Goal: Information Seeking & Learning: Learn about a topic

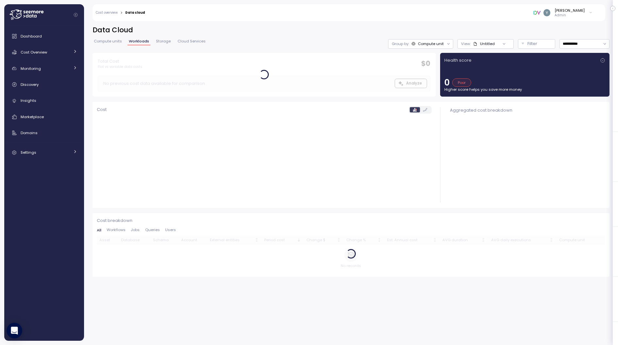
click at [579, 13] on p "Admin" at bounding box center [569, 15] width 30 height 5
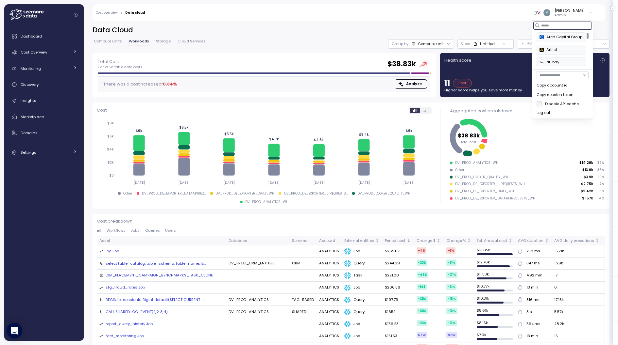
click at [554, 26] on input at bounding box center [562, 26] width 58 height 8
type input "*"
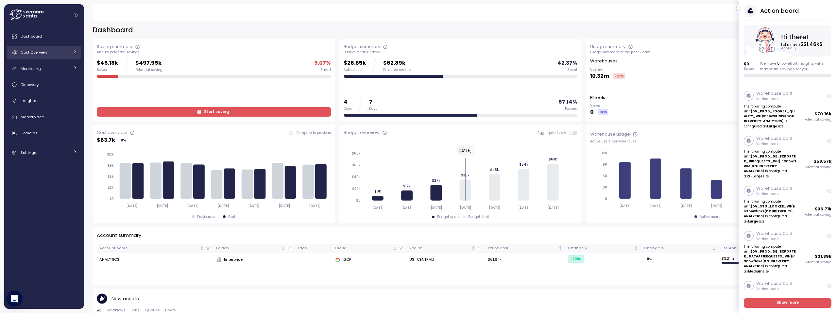
click at [48, 53] on div "Cost Overview" at bounding box center [45, 52] width 49 height 7
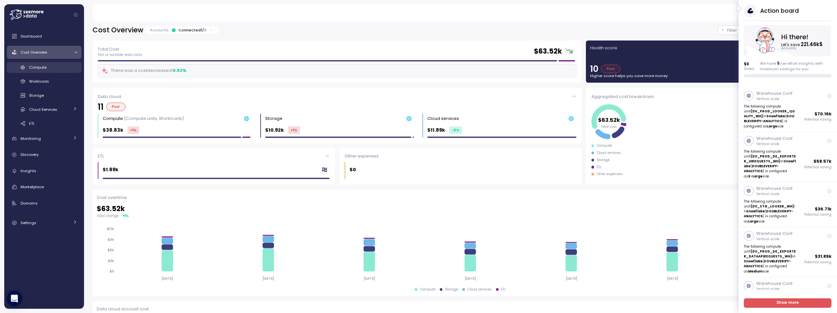
click at [41, 68] on span "Compute" at bounding box center [37, 67] width 17 height 5
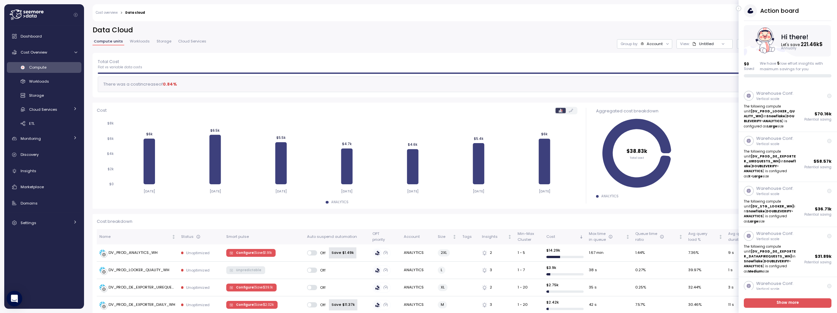
drag, startPoint x: 110, startPoint y: 30, endPoint x: 106, endPoint y: 31, distance: 5.1
click at [106, 31] on h2 "Data Cloud" at bounding box center [460, 29] width 736 height 9
click at [41, 53] on span "Cost Overview" at bounding box center [34, 52] width 26 height 5
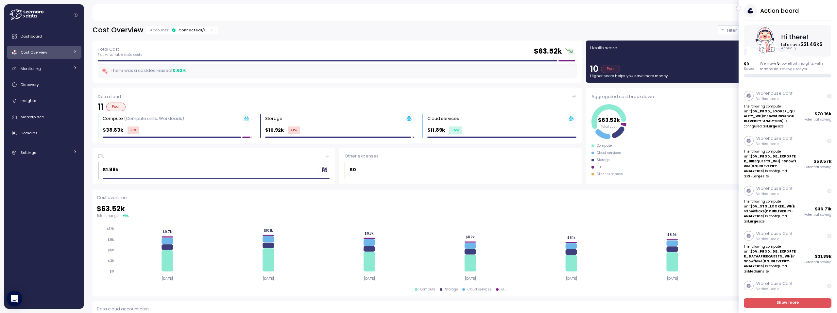
click at [71, 50] on link "Cost Overview" at bounding box center [44, 52] width 75 height 13
click at [739, 9] on icon "button" at bounding box center [738, 9] width 3 height 8
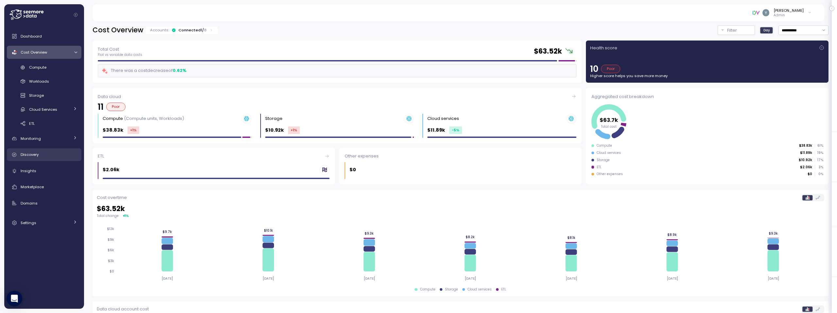
scroll to position [5, 0]
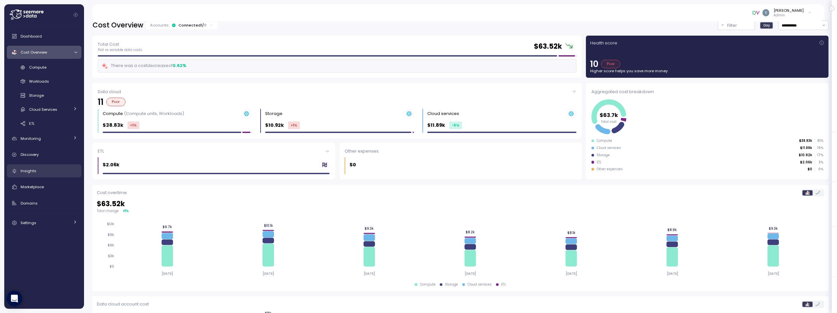
click at [35, 172] on span "Insights" at bounding box center [29, 170] width 16 height 5
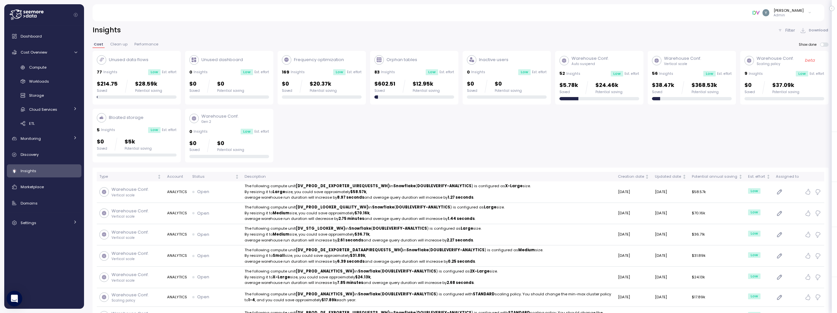
click at [690, 71] on div "56 Insights Low Est. effort" at bounding box center [692, 73] width 80 height 7
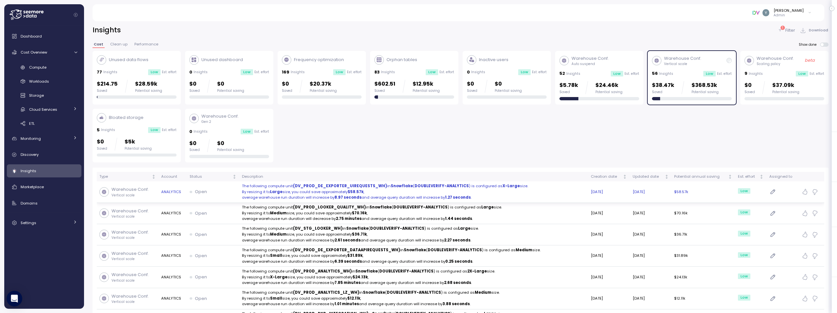
click at [264, 194] on p "By resizing it to Large size, you could save approximately $58.57k ," at bounding box center [413, 192] width 343 height 6
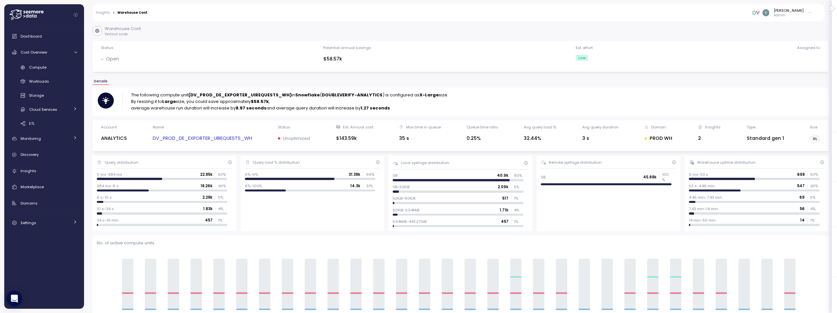
click at [210, 138] on link "DV_PROD_DE_EXPORTER_UIREQUESTS_WH" at bounding box center [202, 139] width 99 height 8
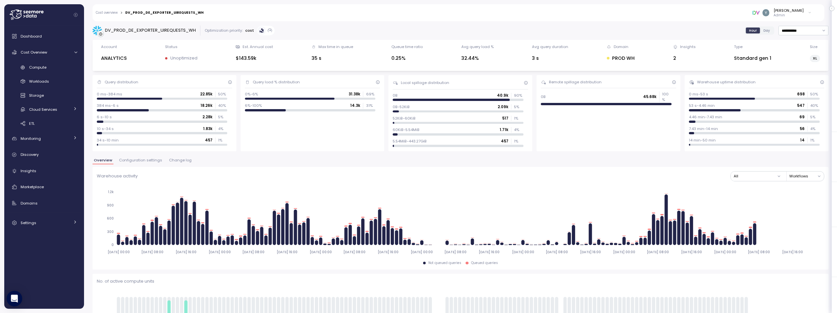
click at [137, 160] on span "Configuration settings" at bounding box center [140, 160] width 43 height 4
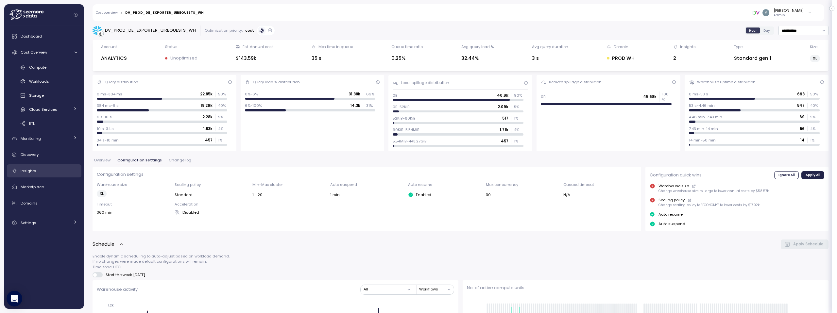
click at [34, 172] on span "Insights" at bounding box center [29, 170] width 16 height 5
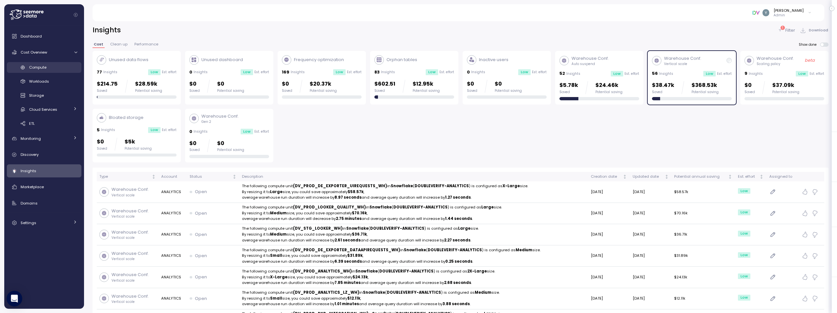
click at [42, 68] on span "Compute" at bounding box center [37, 67] width 17 height 5
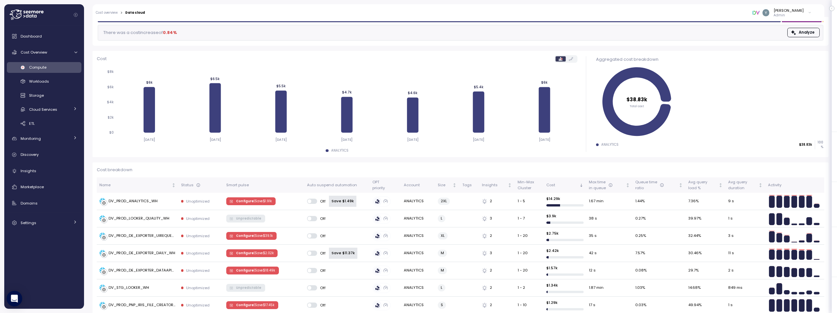
scroll to position [55, 0]
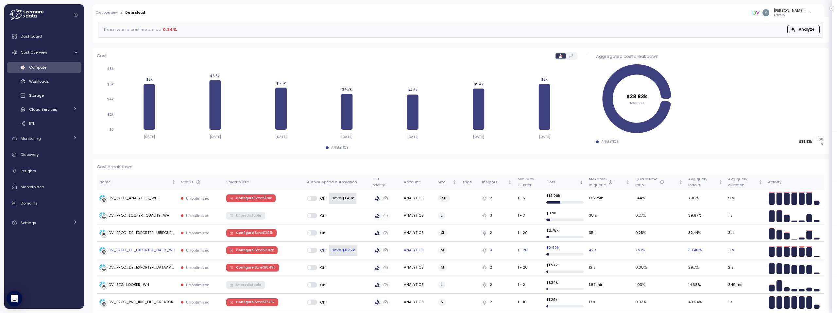
click at [166, 251] on div "DV_PROD_DE_EXPORTER_DAILY_WH" at bounding box center [141, 250] width 67 height 6
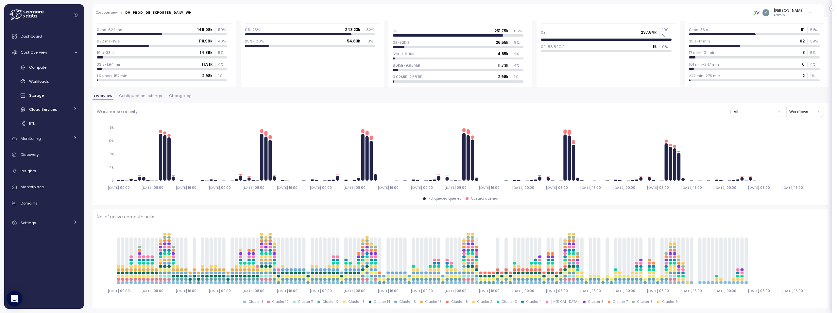
scroll to position [64, 0]
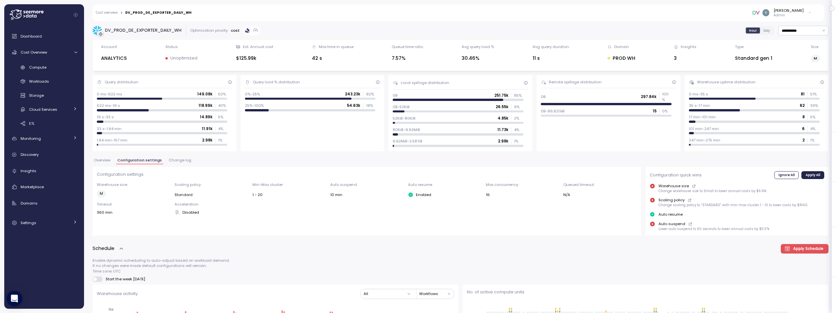
click at [106, 13] on link "Cost overview" at bounding box center [107, 12] width 22 height 3
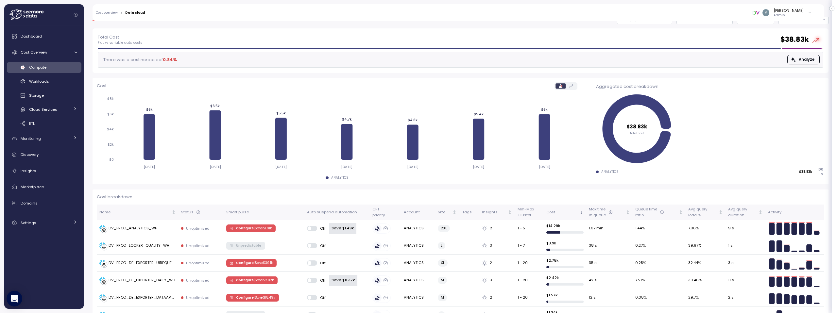
scroll to position [24, 0]
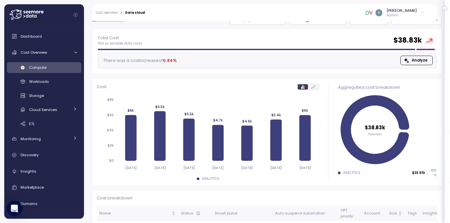
scroll to position [24, 0]
